Goal: Transaction & Acquisition: Book appointment/travel/reservation

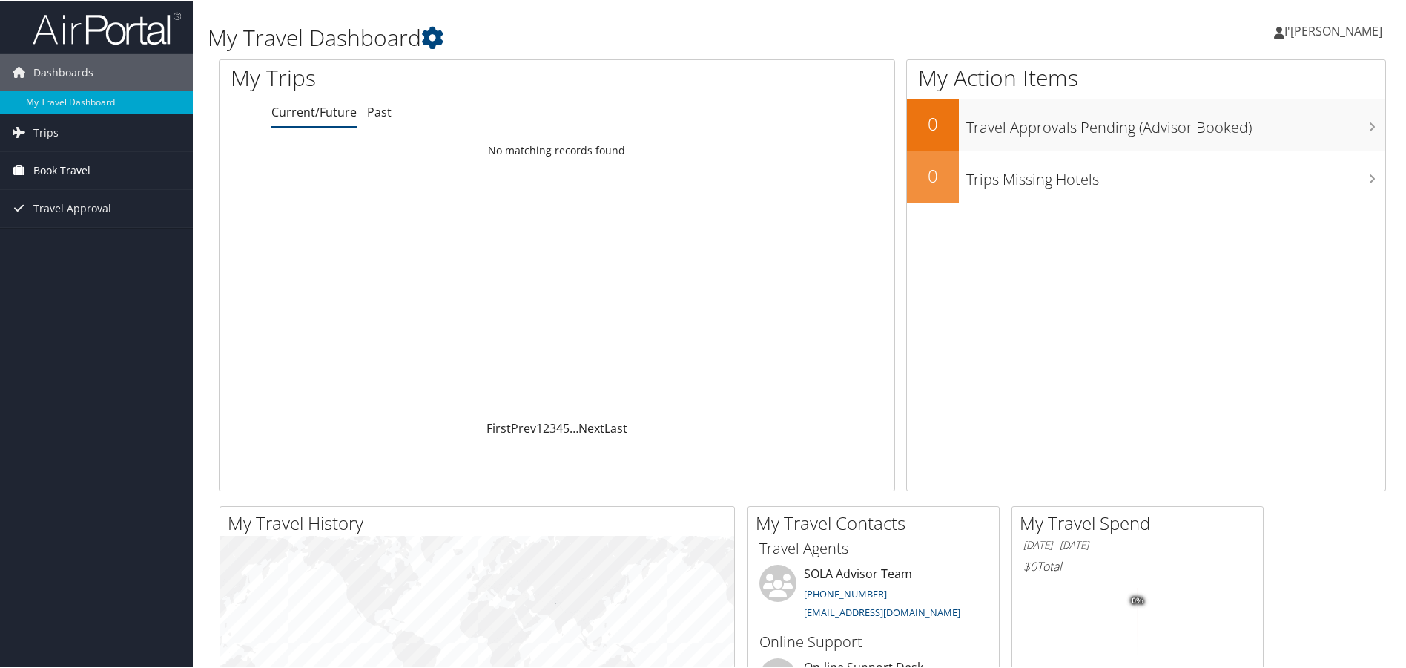
click at [79, 171] on span "Book Travel" at bounding box center [61, 169] width 57 height 37
click at [131, 242] on link "Book/Manage Online Trips" at bounding box center [96, 243] width 193 height 22
click at [35, 162] on span "Book Travel" at bounding box center [61, 169] width 57 height 37
click at [106, 246] on link "Book/Manage Online Trips" at bounding box center [96, 243] width 193 height 22
click at [1314, 31] on span "I'[PERSON_NAME]" at bounding box center [1334, 30] width 98 height 16
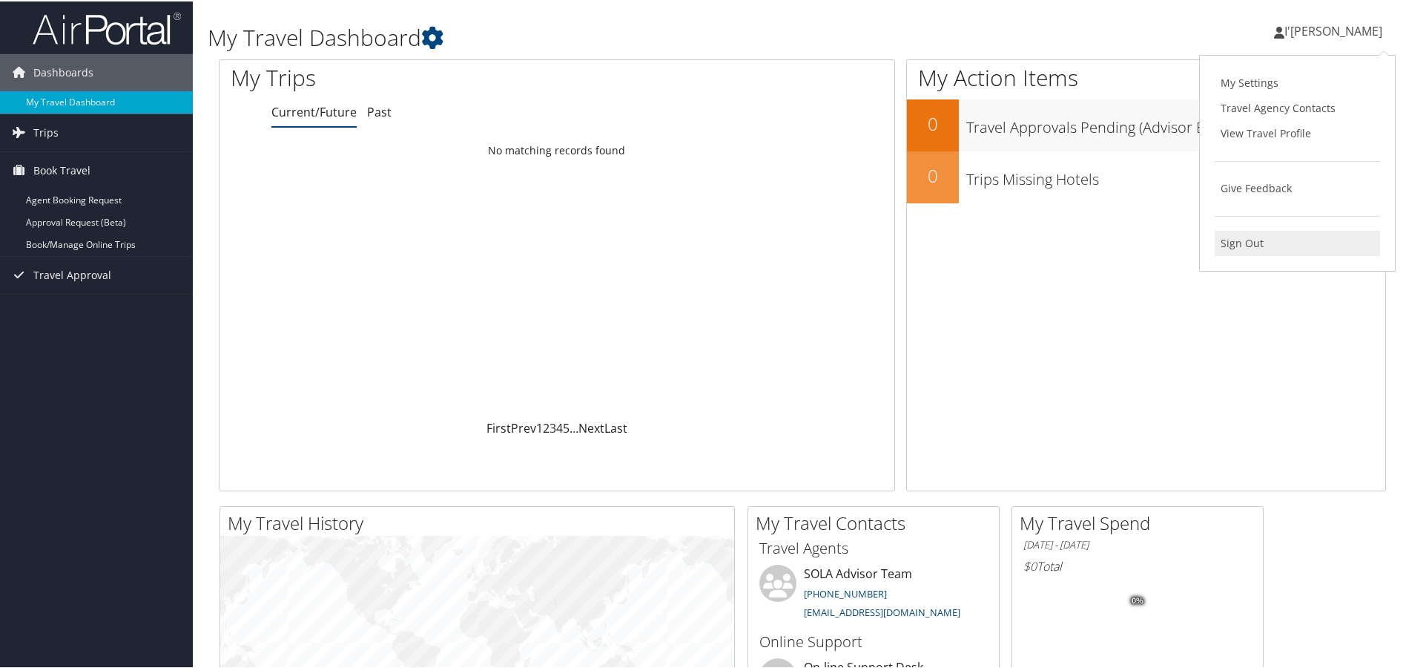
click at [1255, 246] on link "Sign Out" at bounding box center [1297, 241] width 165 height 25
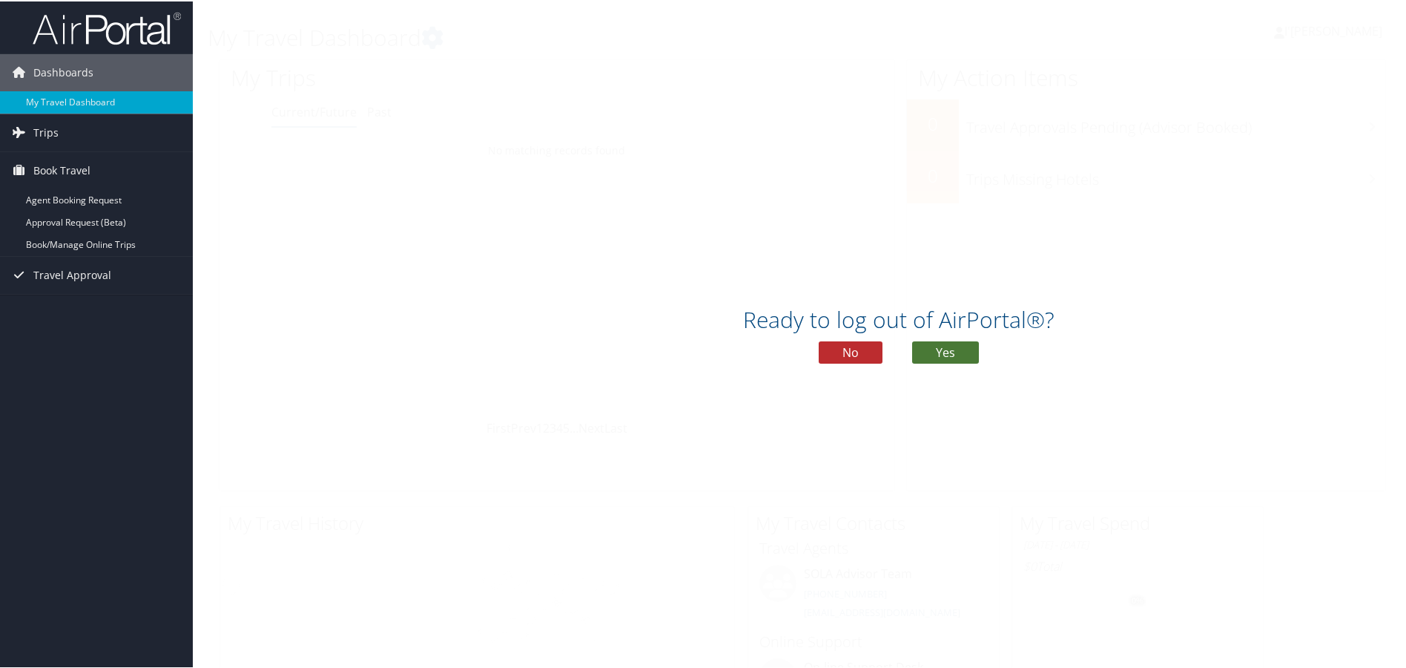
click at [941, 349] on button "Yes" at bounding box center [945, 351] width 67 height 22
